Goal: Task Accomplishment & Management: Complete application form

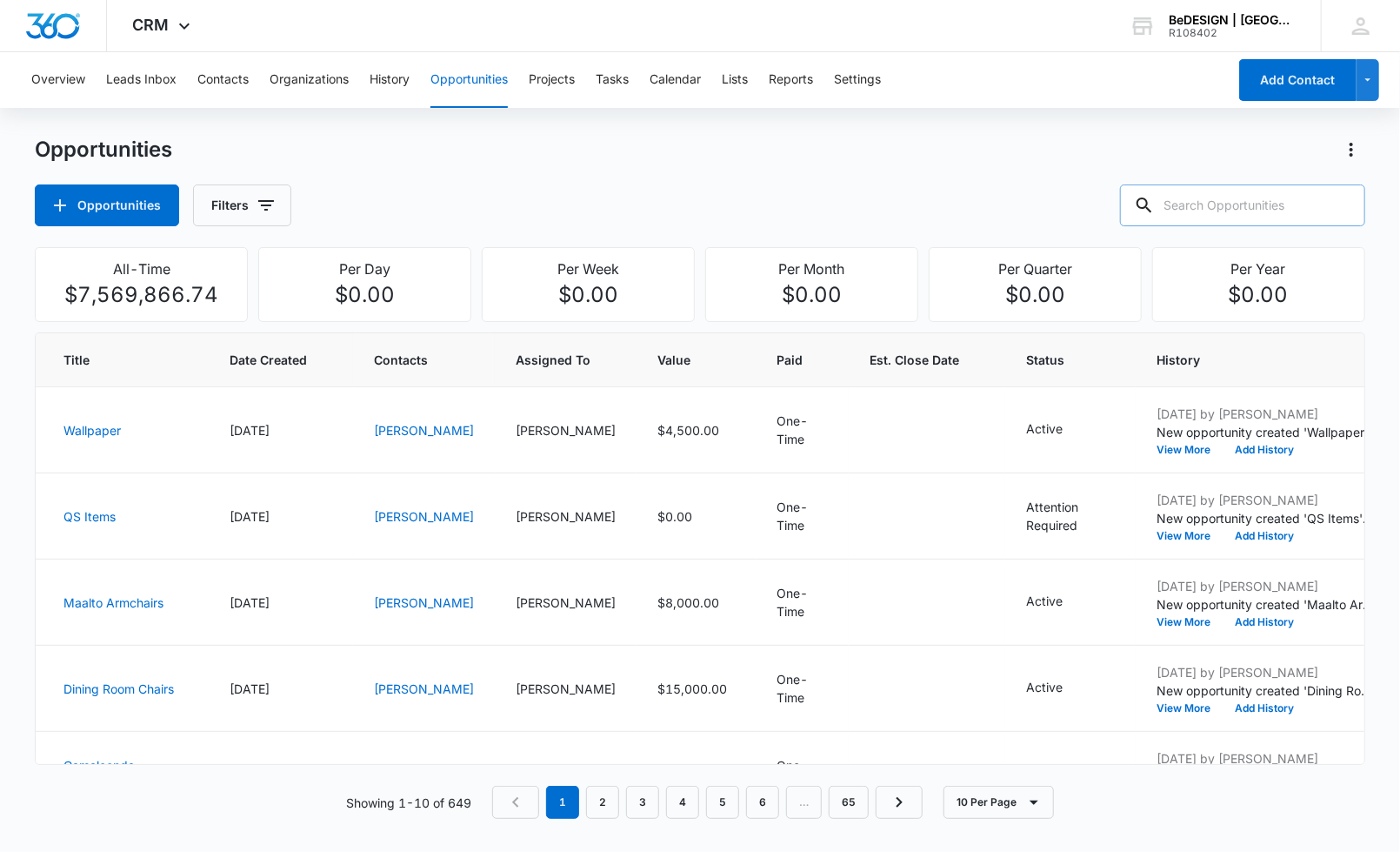
click at [1209, 194] on input "text" at bounding box center [1243, 205] width 246 height 41
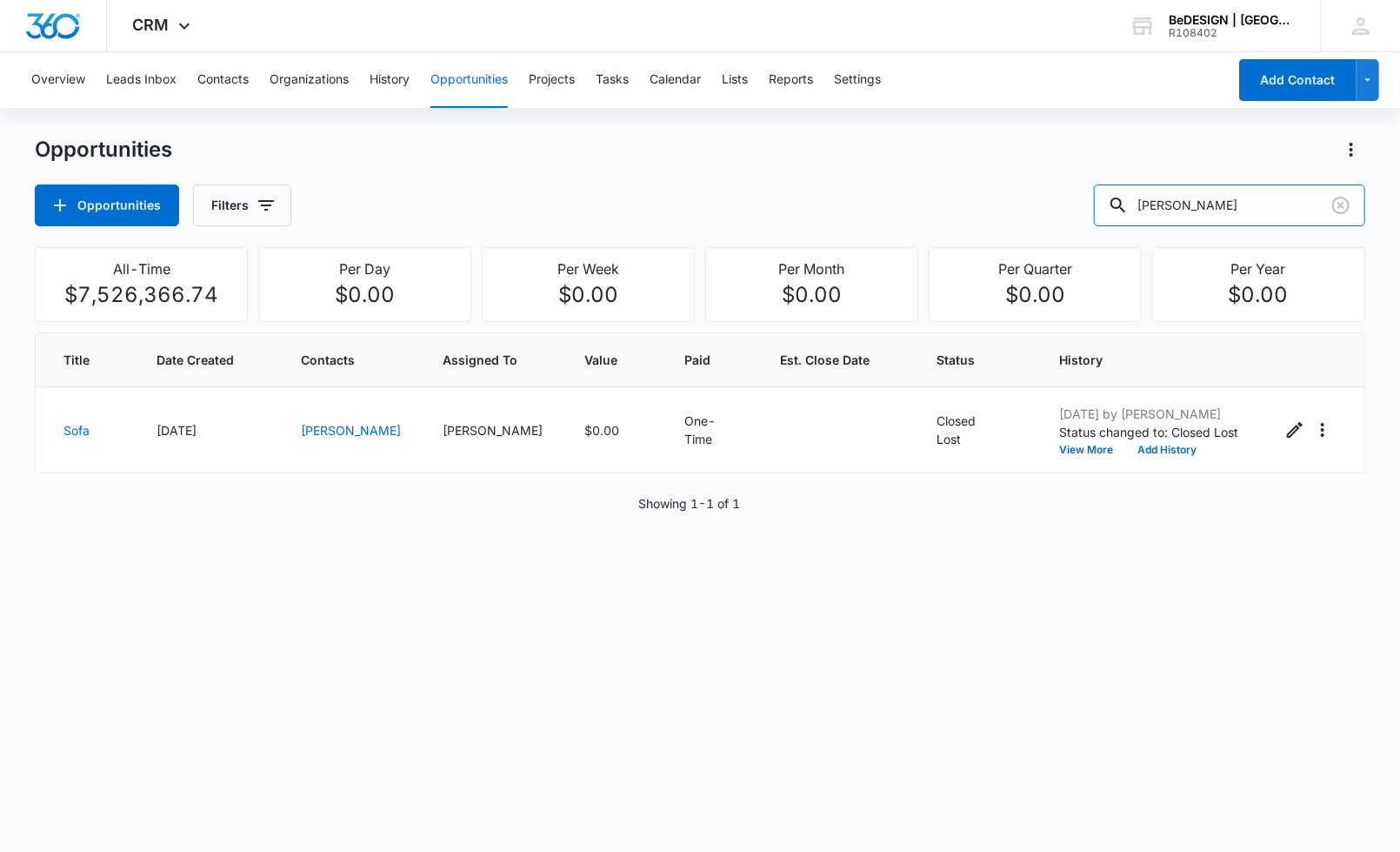
drag, startPoint x: 1232, startPoint y: 198, endPoint x: 1062, endPoint y: 178, distance: 171.2
click at [1062, 178] on div "Opportunities Opportunities Filters [PERSON_NAME]" at bounding box center [700, 181] width 1331 height 90
type input "[PERSON_NAME]"
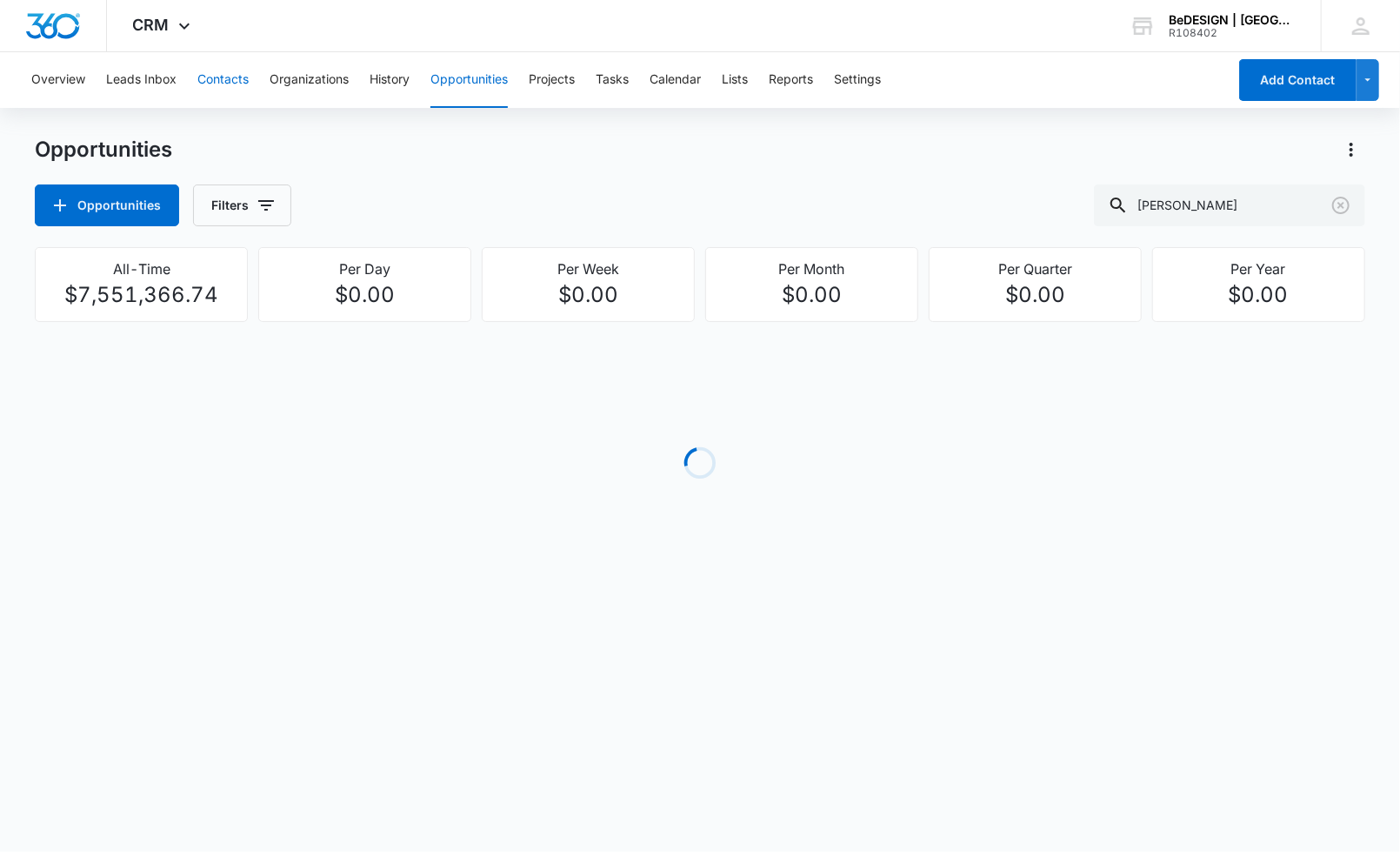
click at [217, 74] on button "Contacts" at bounding box center [223, 80] width 51 height 56
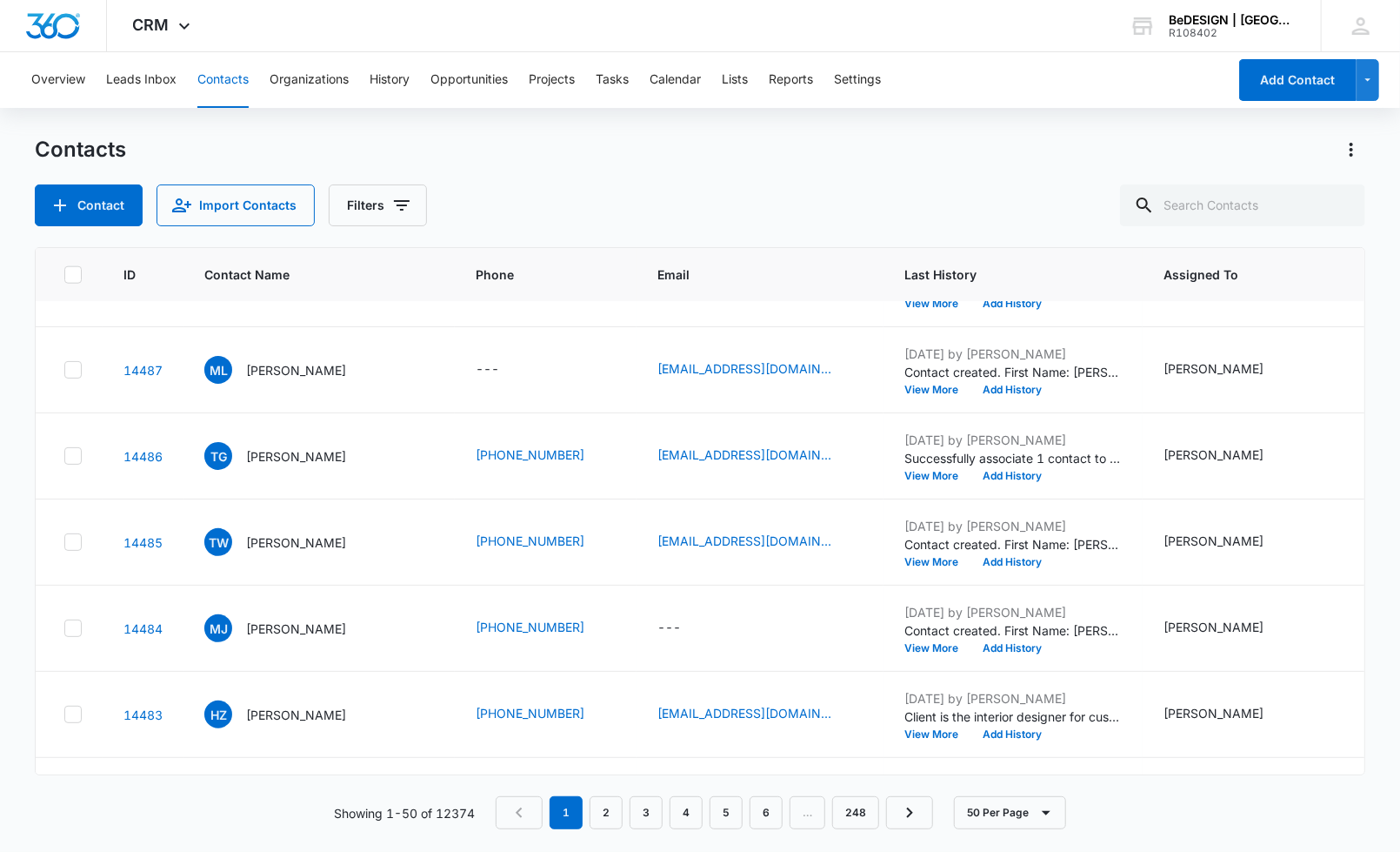
scroll to position [1177, 0]
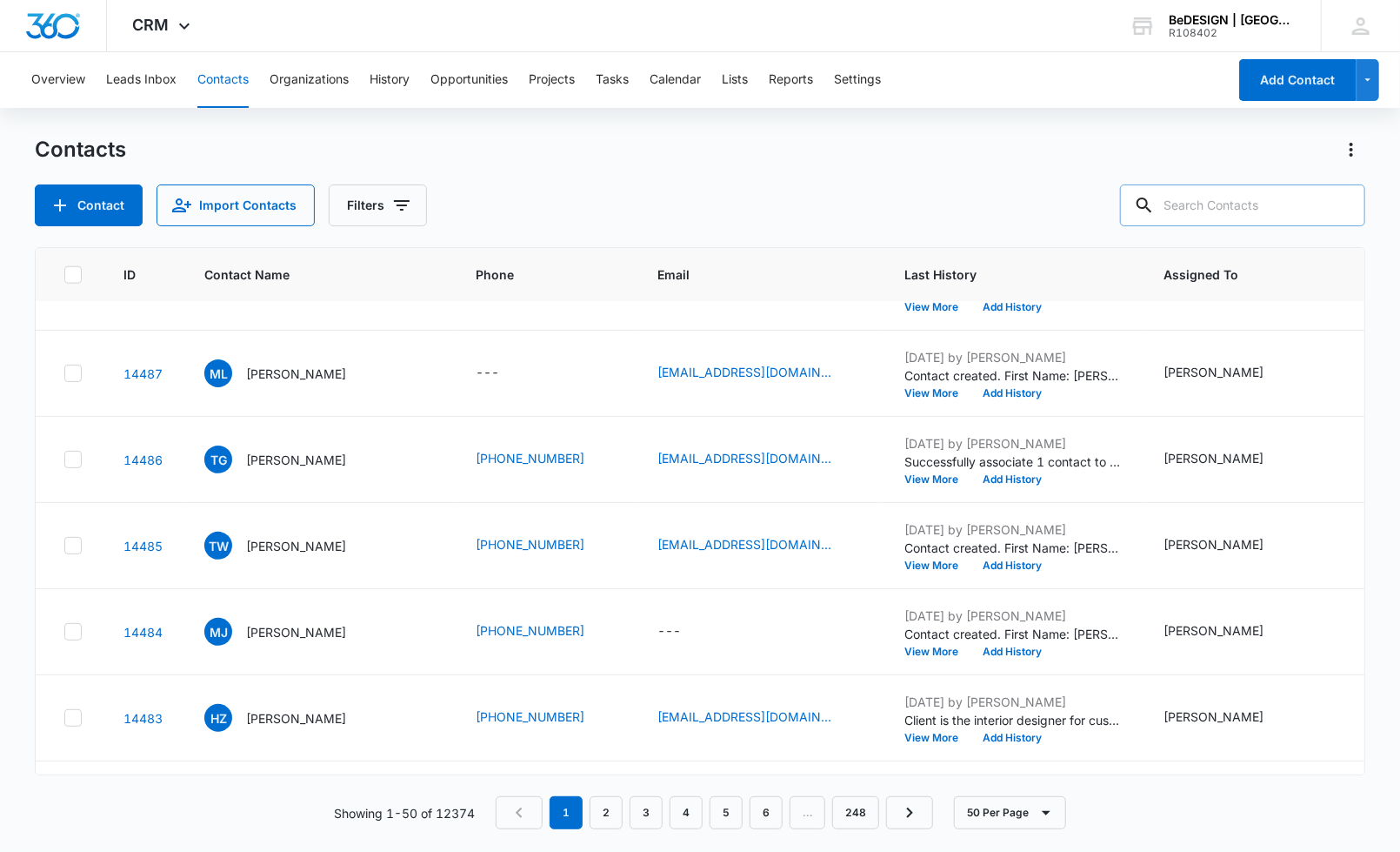
click at [1260, 209] on input "text" at bounding box center [1243, 205] width 246 height 41
type input "[PERSON_NAME]"
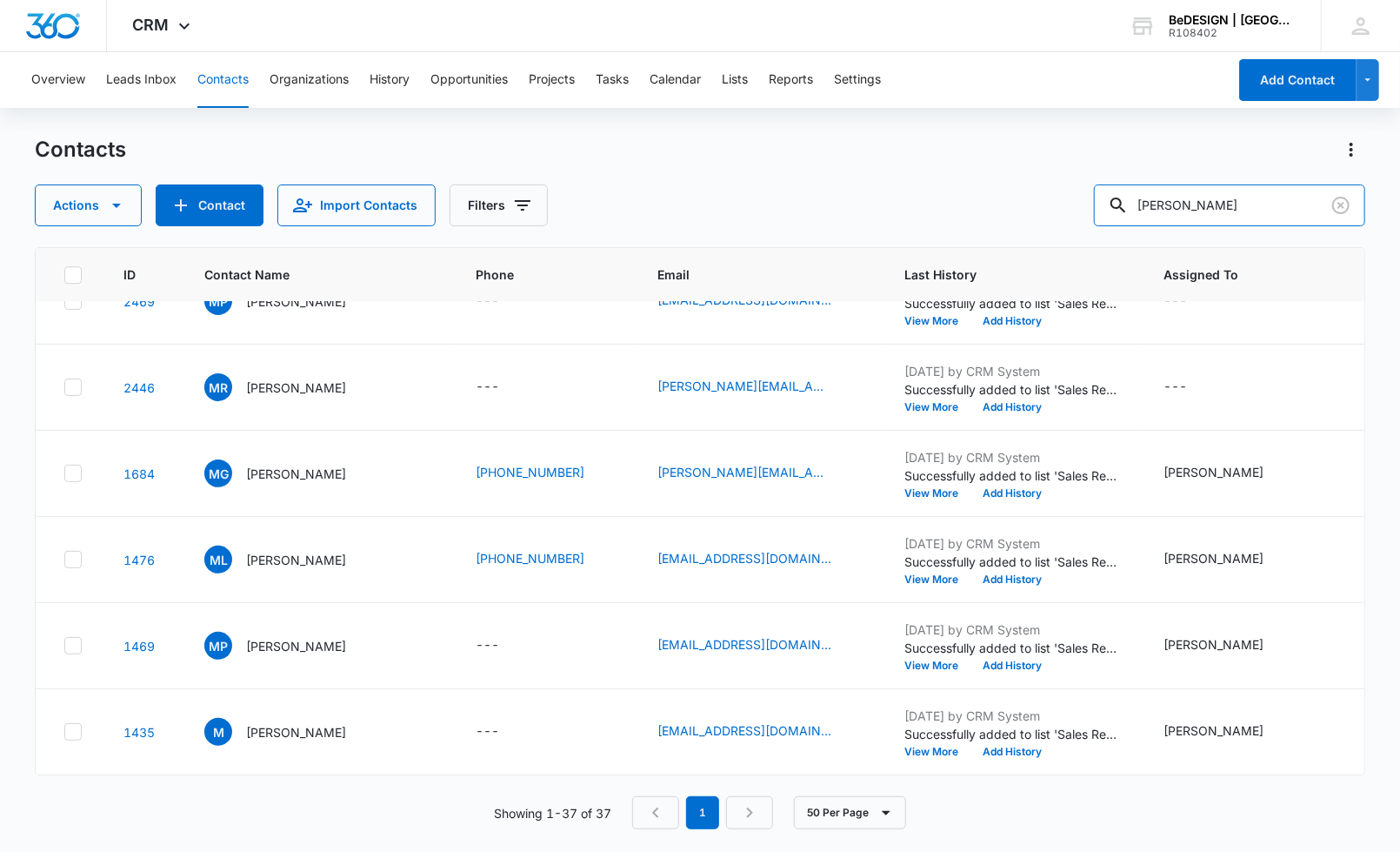
scroll to position [2723, 0]
click at [201, 214] on button "Contact" at bounding box center [209, 205] width 108 height 41
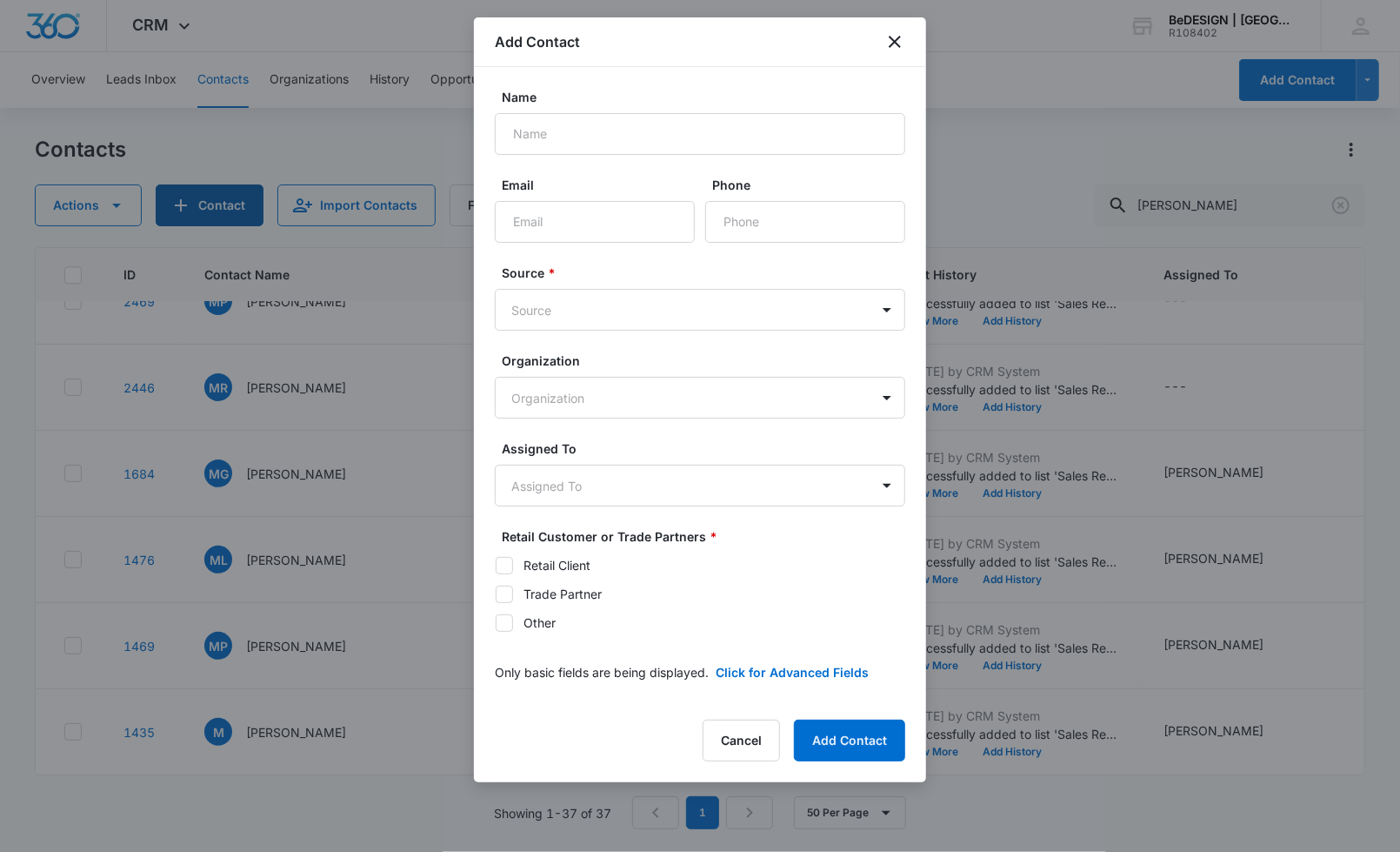
click at [201, 214] on div at bounding box center [700, 426] width 1400 height 852
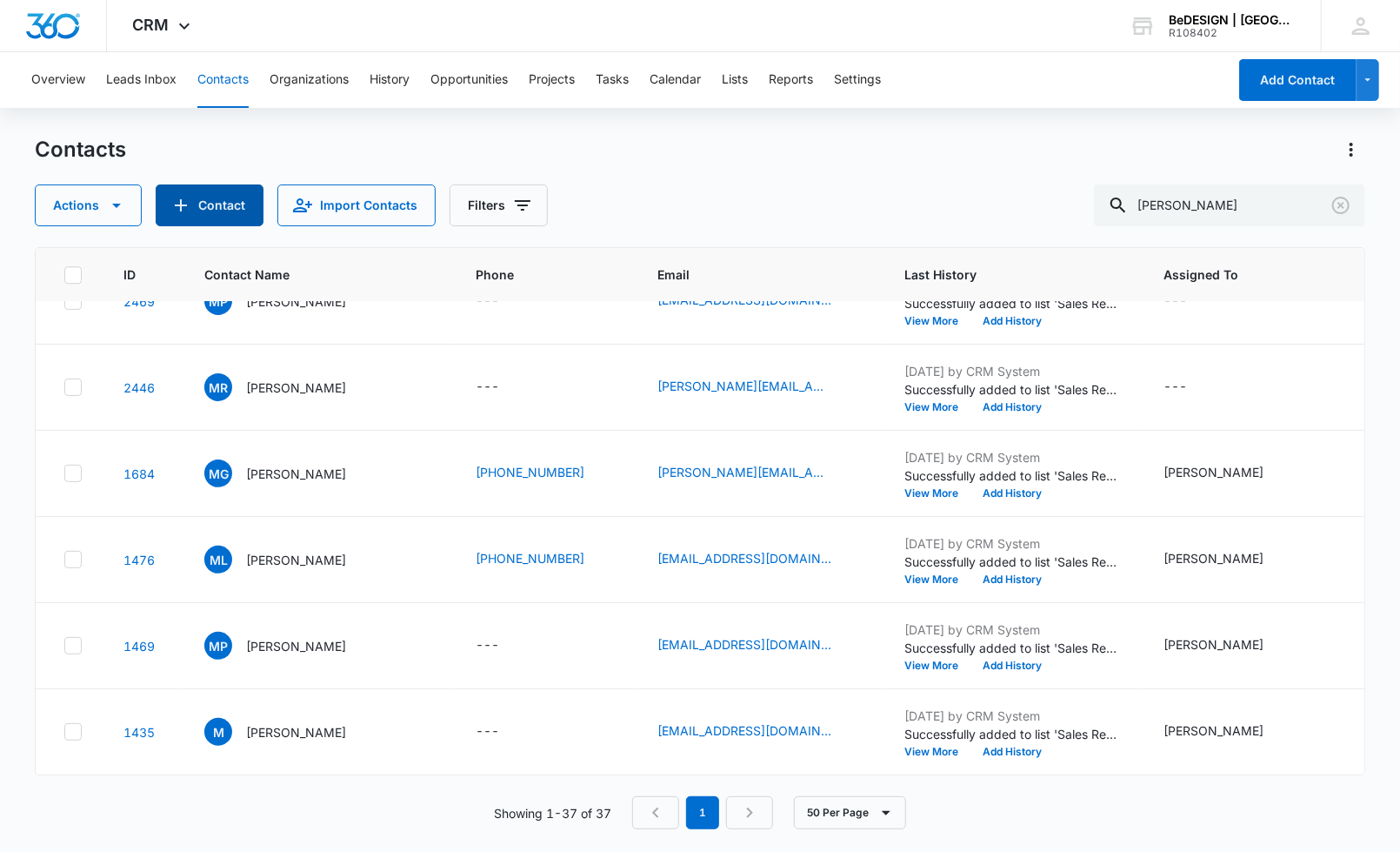
click at [194, 202] on button "Contact" at bounding box center [209, 205] width 108 height 41
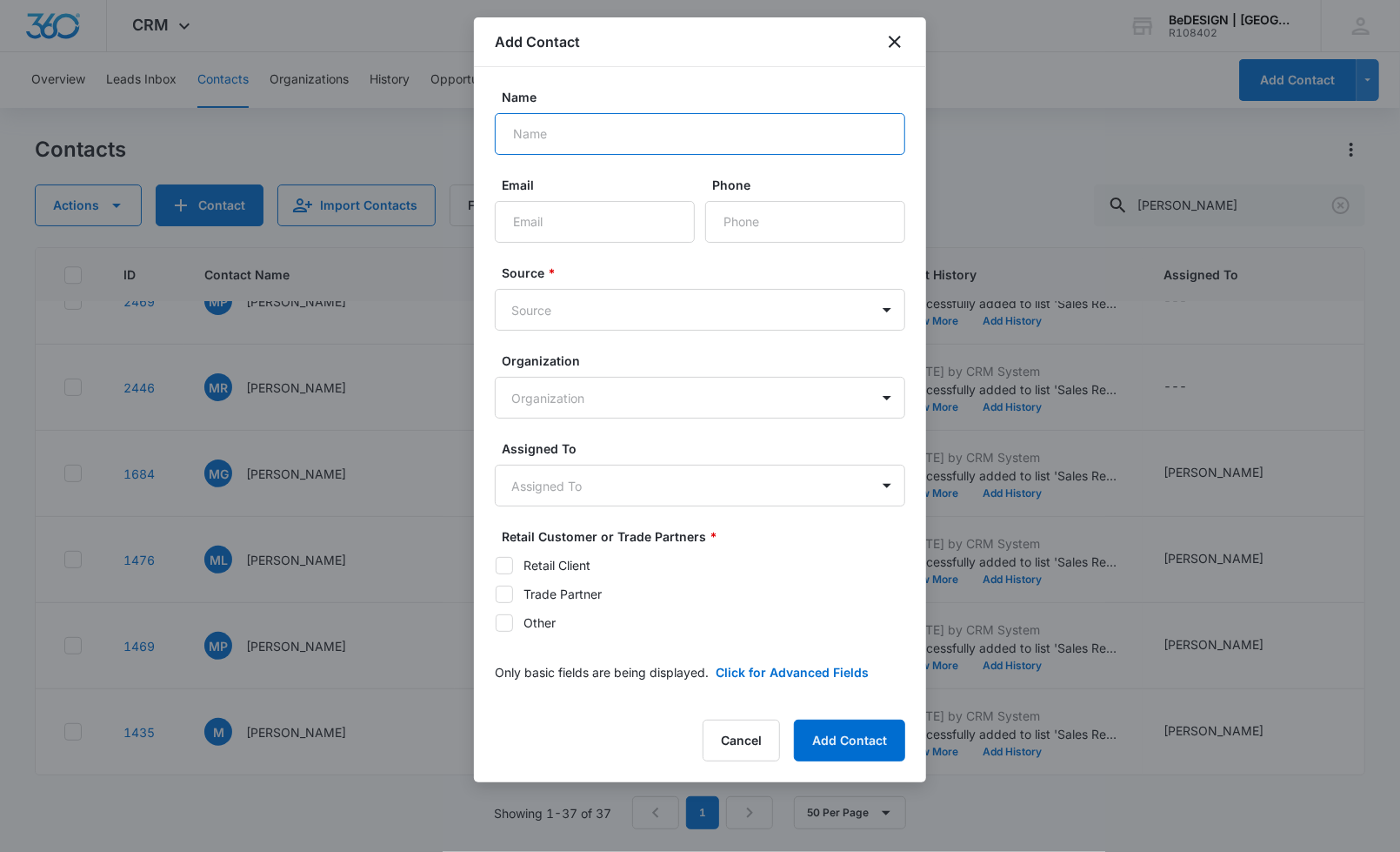
click at [582, 130] on input "Name" at bounding box center [700, 134] width 411 height 41
type input "[PERSON_NAME]"
click at [573, 206] on input "Email" at bounding box center [595, 222] width 200 height 41
click at [732, 224] on input "Phone" at bounding box center [806, 222] width 200 height 41
type input "8"
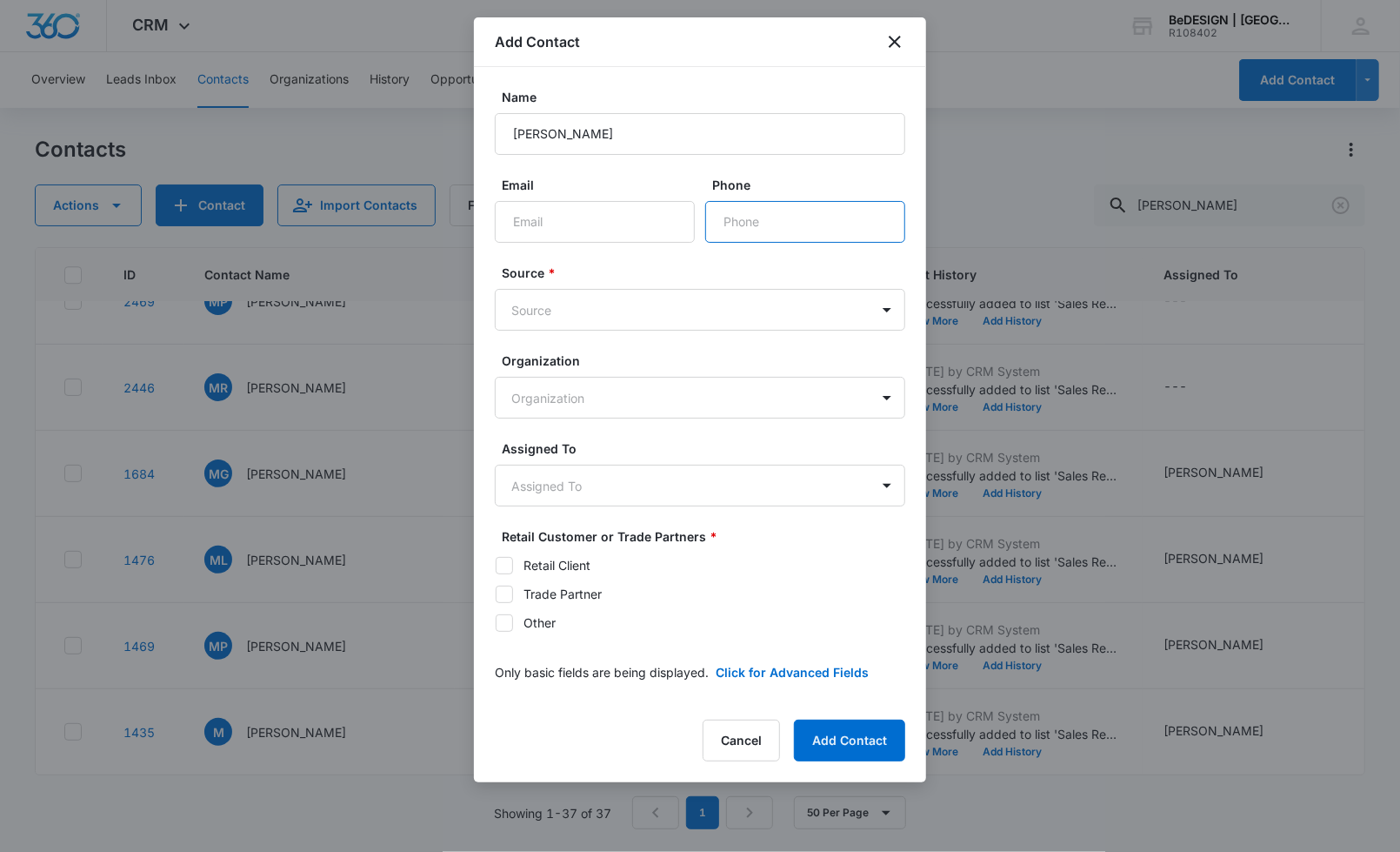
paste input "11"
type input "[PHONE_NUMBER]"
click at [534, 284] on div "Source * Source" at bounding box center [700, 297] width 411 height 67
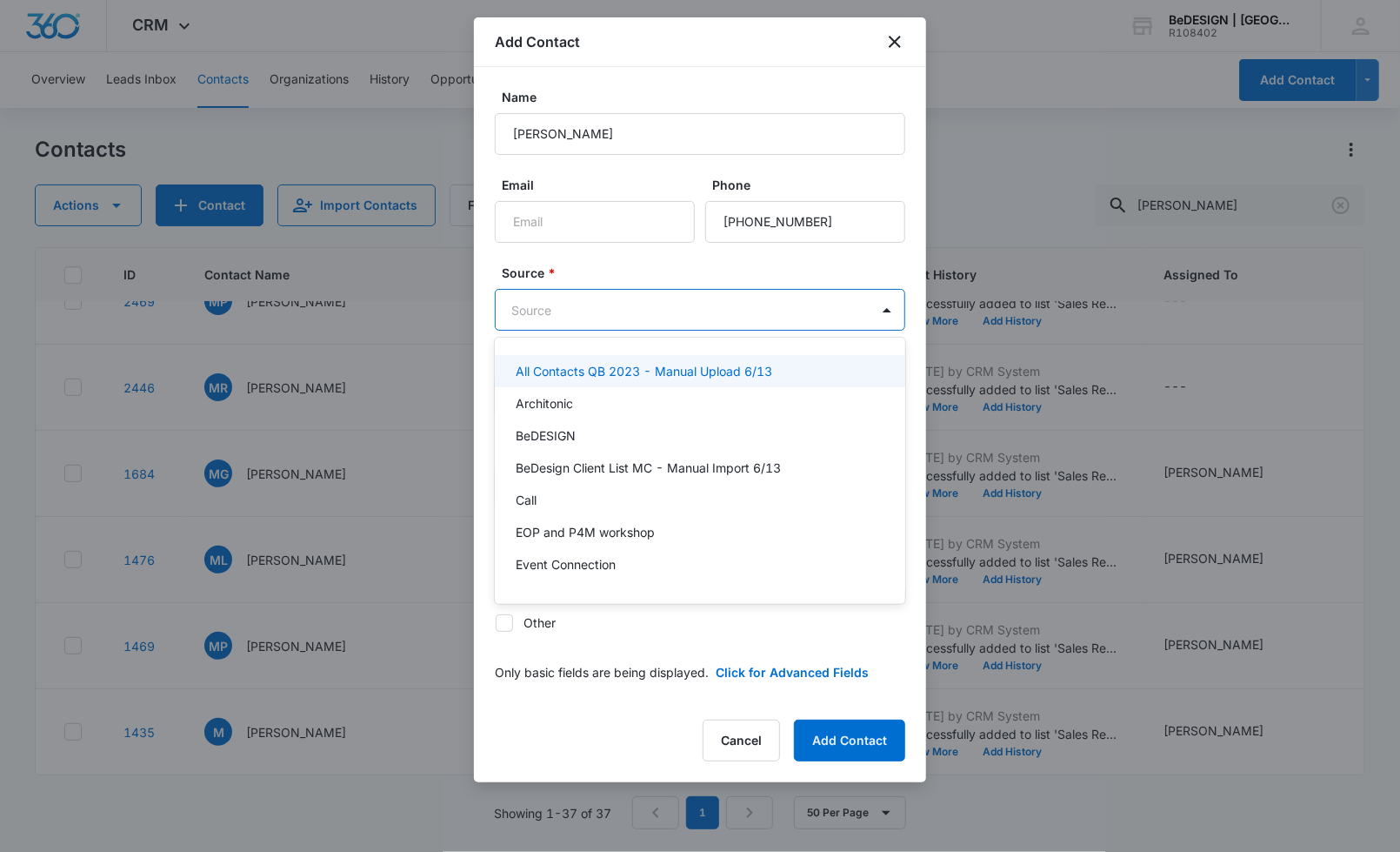
click at [563, 305] on body "CRM Apps Reputation Websites Forms CRM Email Social Payments POS Content Ads In…" at bounding box center [700, 426] width 1400 height 852
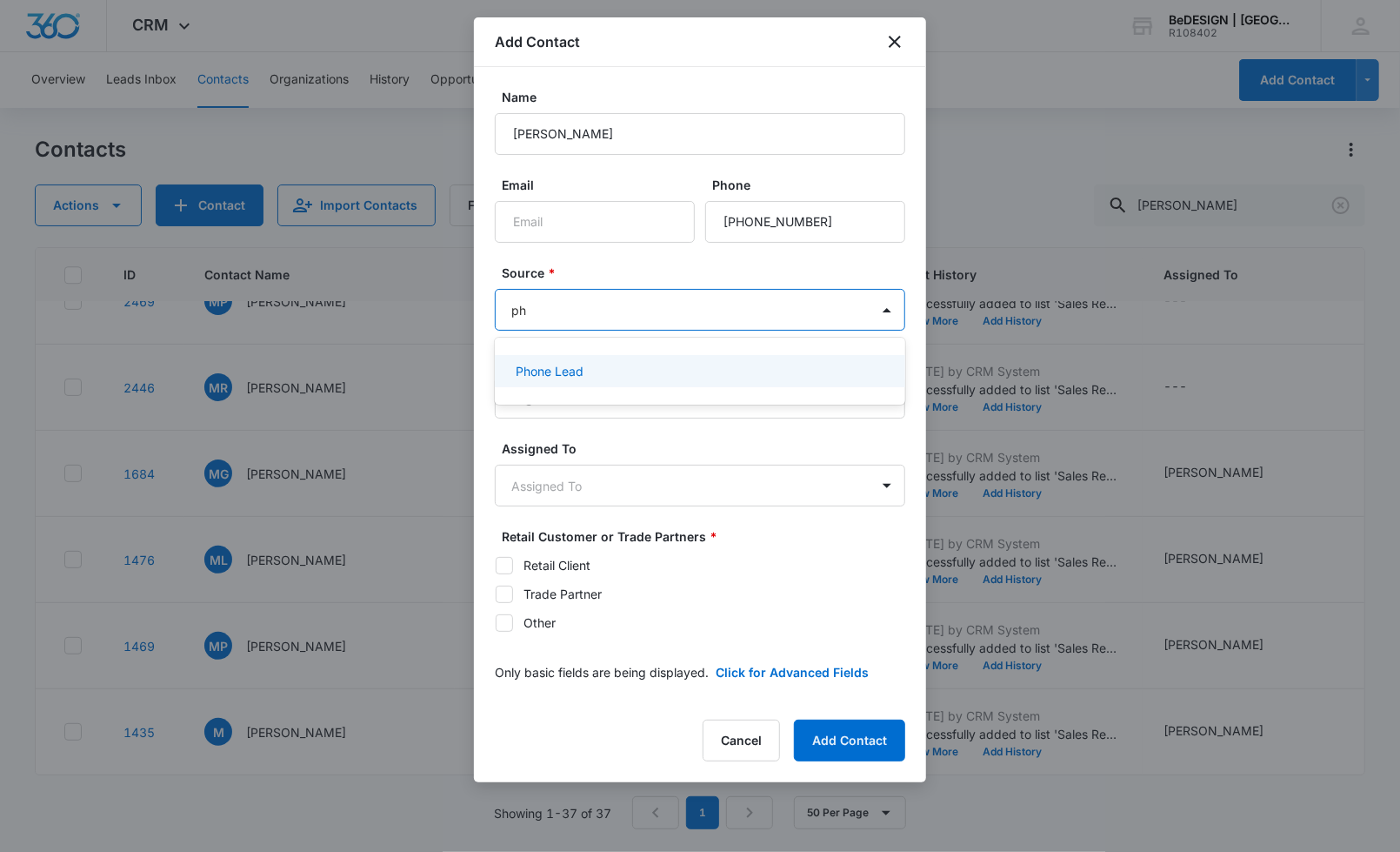
type input "pho"
click at [591, 384] on div "Phone Lead" at bounding box center [700, 370] width 411 height 32
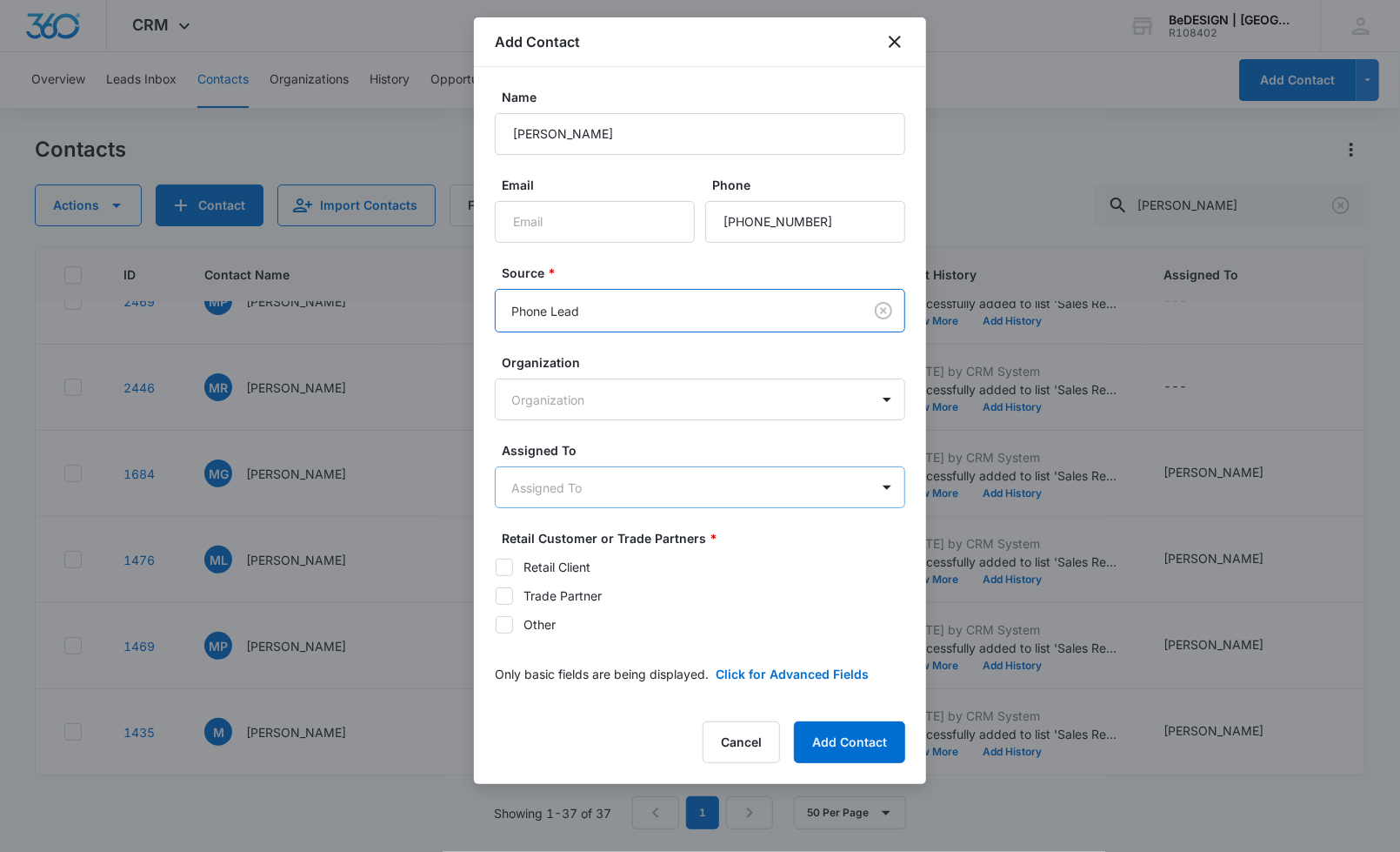
click at [619, 484] on body "CRM Apps Reputation Websites Forms CRM Email Social Payments POS Content Ads In…" at bounding box center [700, 426] width 1400 height 852
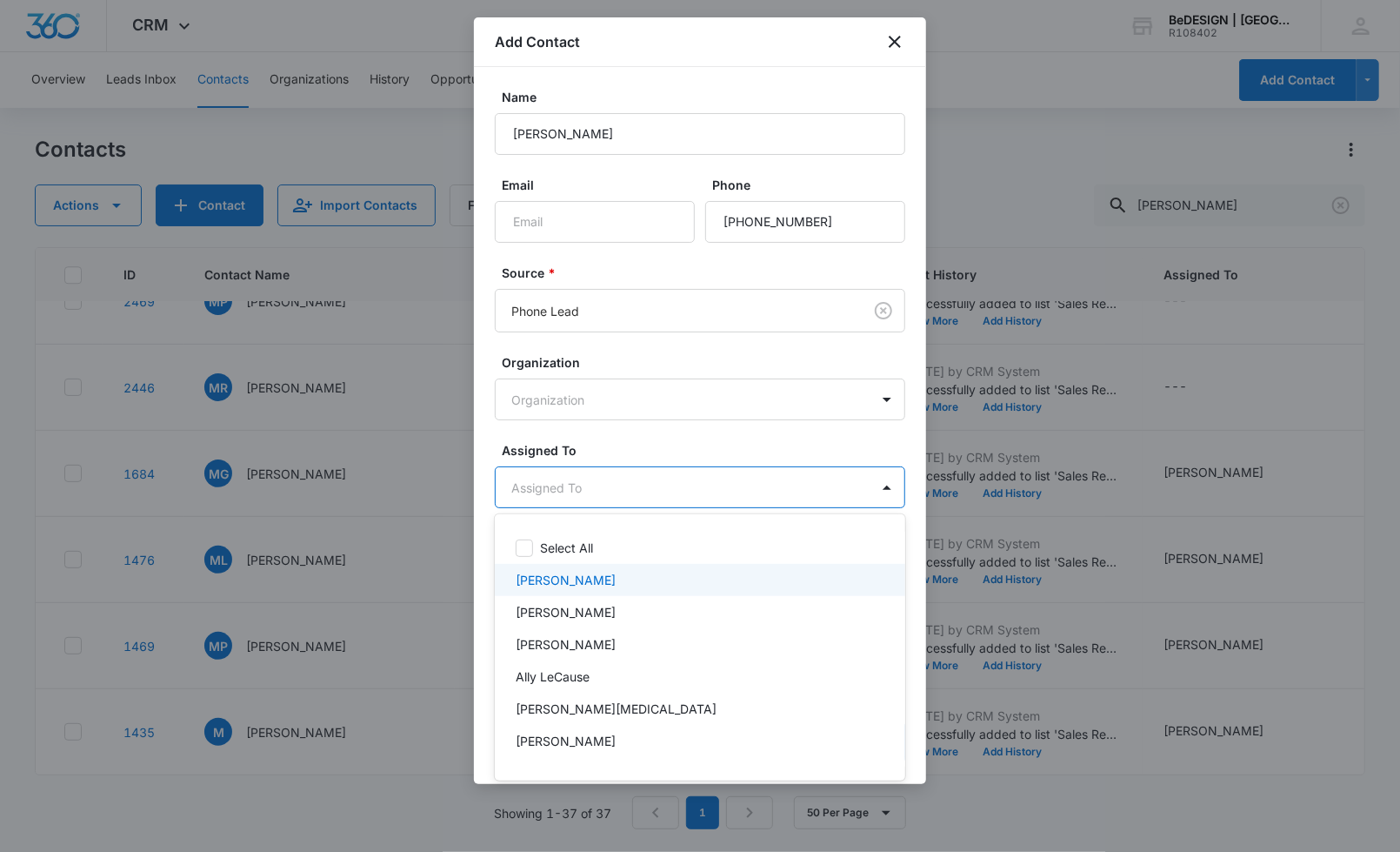
click at [585, 592] on div "[PERSON_NAME]" at bounding box center [700, 580] width 411 height 32
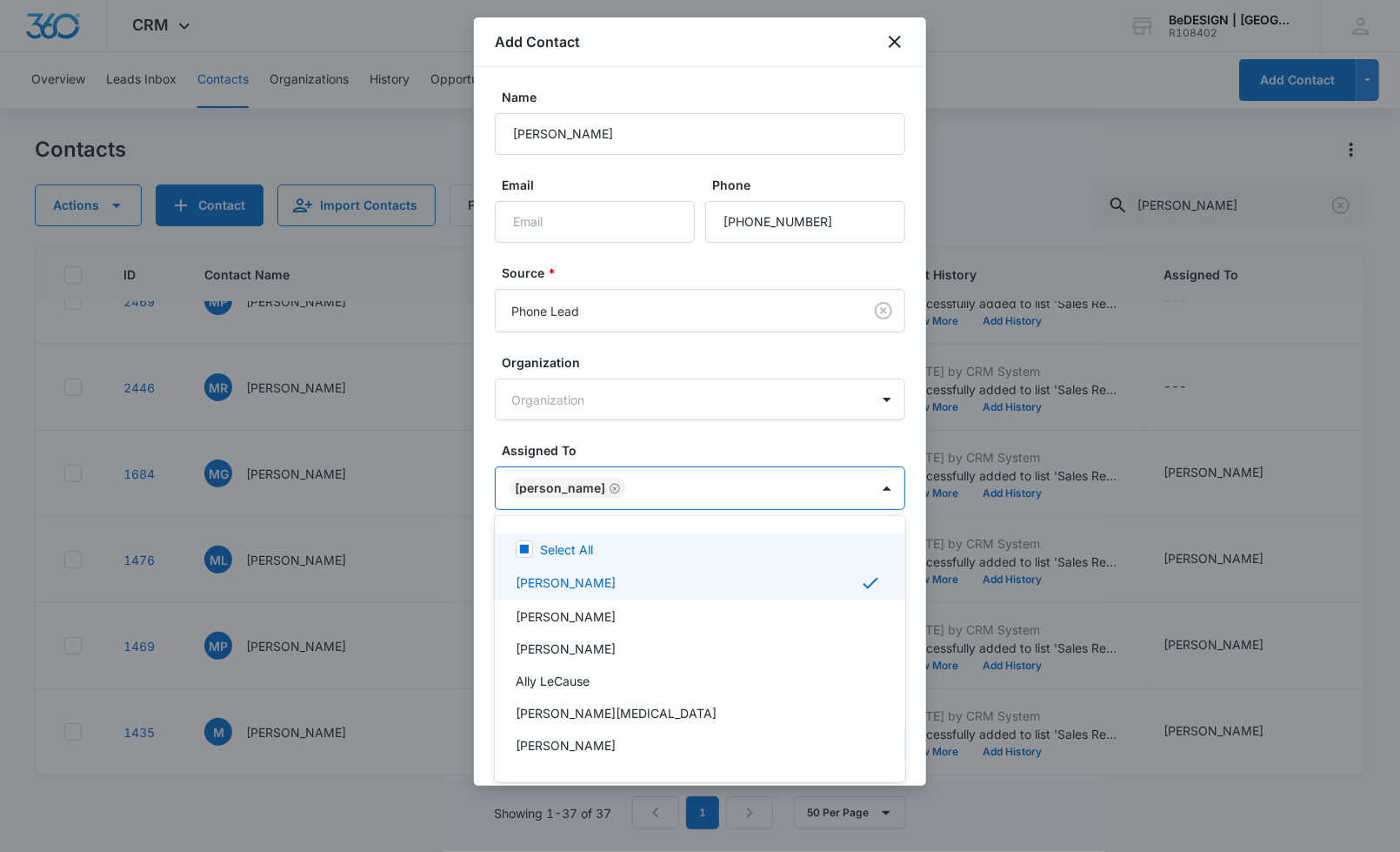
click at [649, 453] on div at bounding box center [700, 426] width 1400 height 852
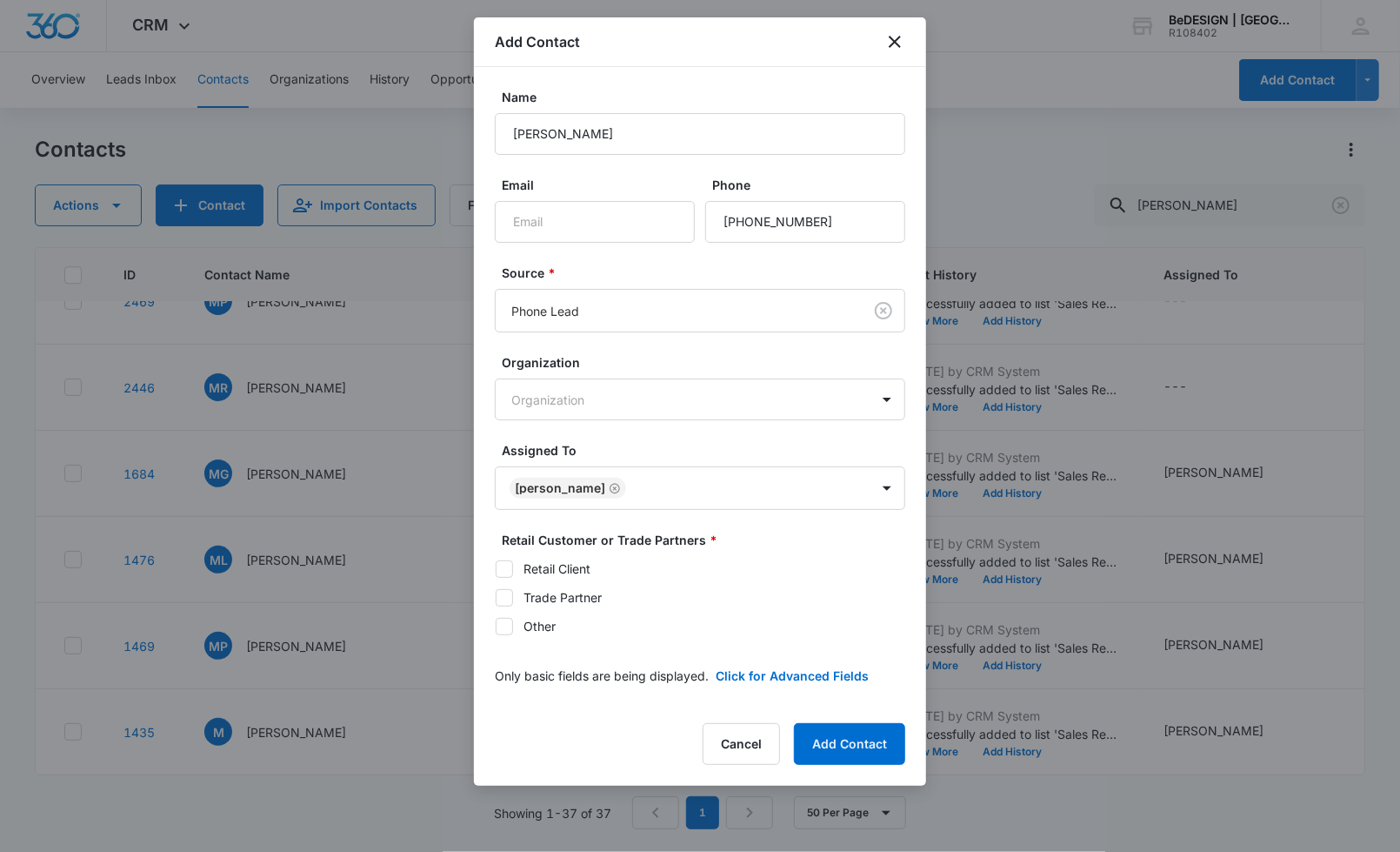
click at [507, 563] on icon at bounding box center [505, 569] width 16 height 16
click at [496, 568] on input "Retail Client" at bounding box center [495, 568] width 1 height 1
checkbox input "true"
click at [500, 599] on icon at bounding box center [505, 597] width 16 height 16
click at [496, 597] on input "Trade Partner" at bounding box center [495, 596] width 1 height 1
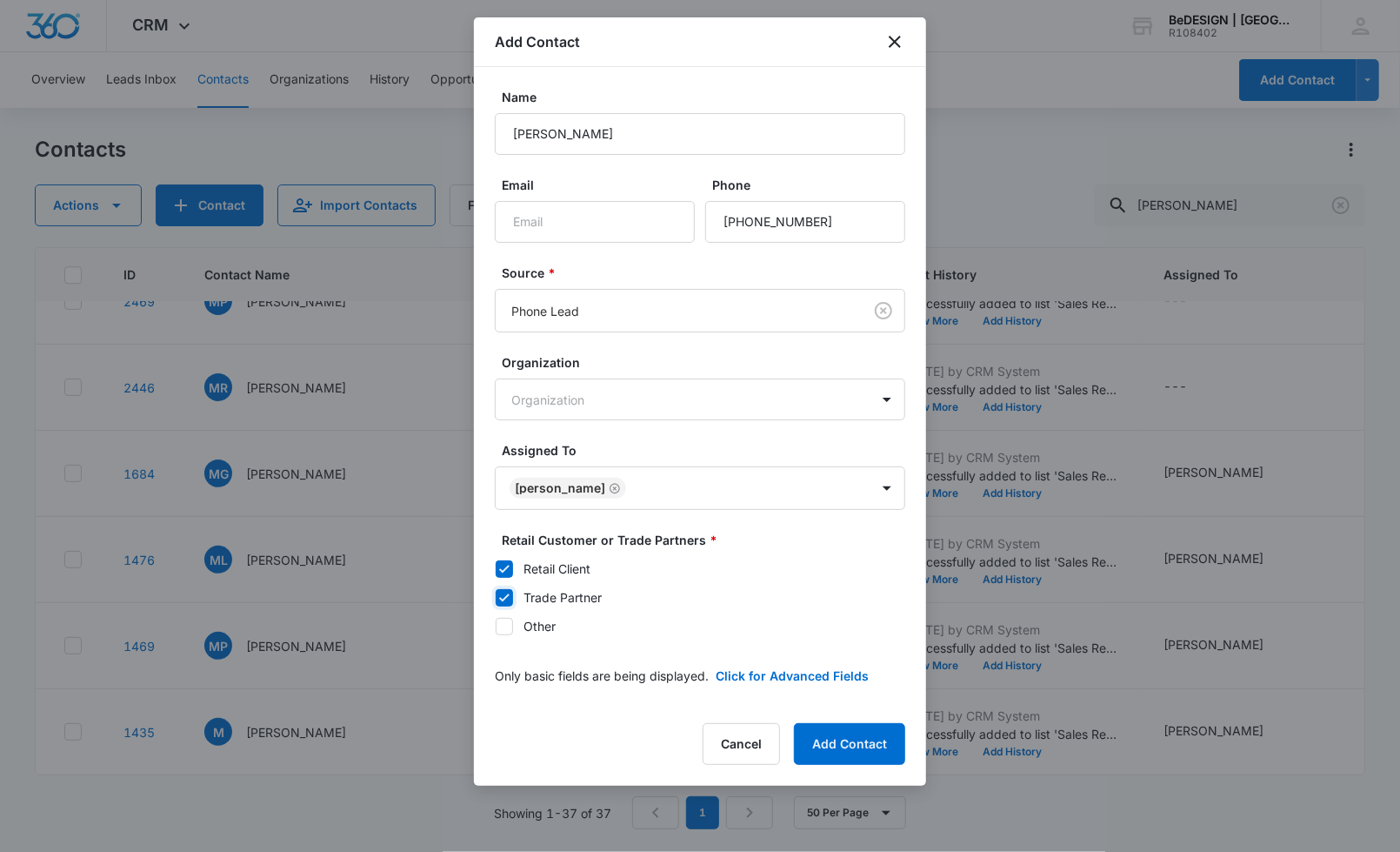
checkbox input "true"
click at [500, 562] on icon at bounding box center [505, 569] width 16 height 16
click at [496, 568] on input "Retail Client" at bounding box center [495, 568] width 1 height 1
checkbox input "false"
click at [848, 742] on button "Add Contact" at bounding box center [849, 744] width 111 height 41
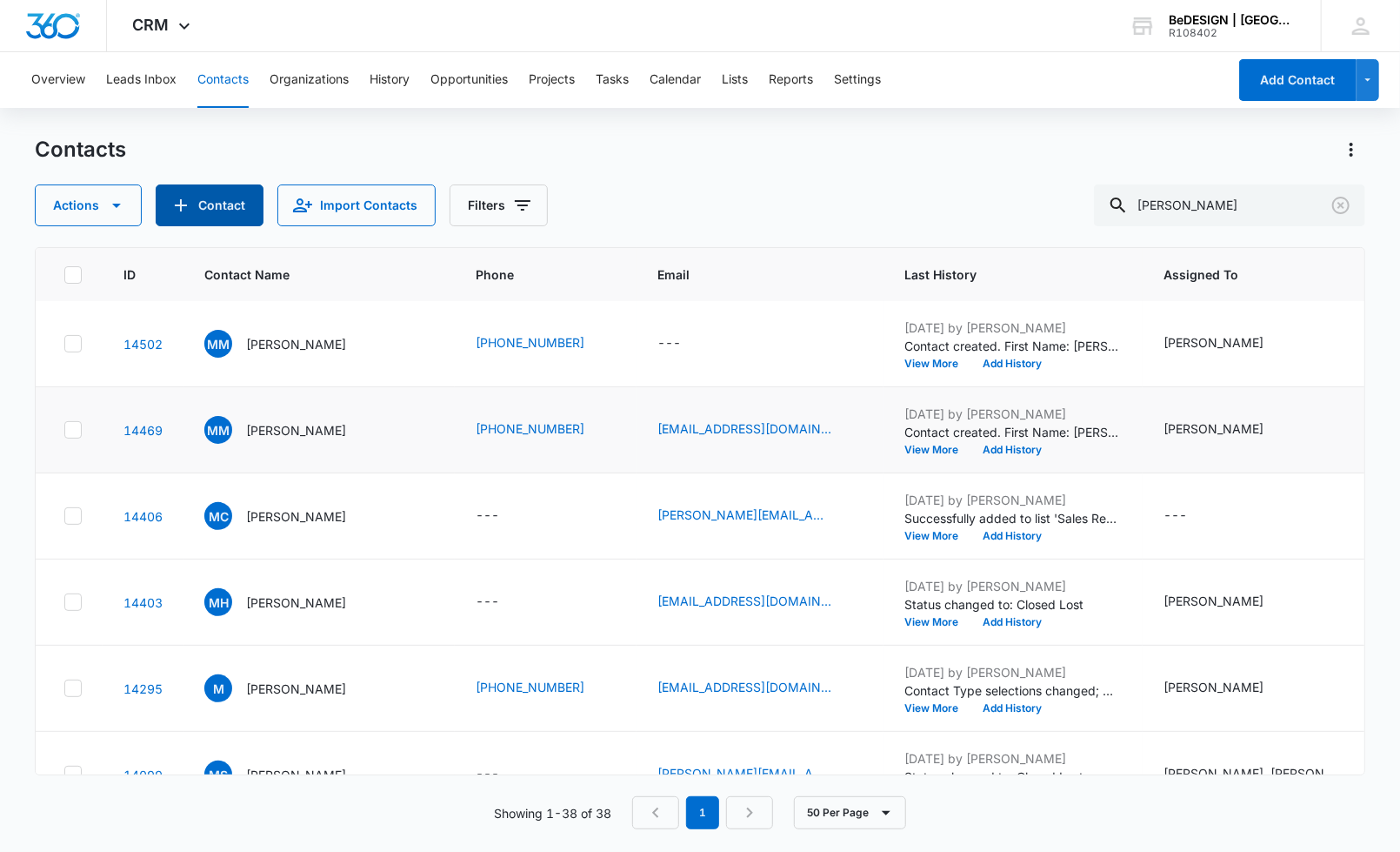
scroll to position [0, 0]
